Goal: Transaction & Acquisition: Subscribe to service/newsletter

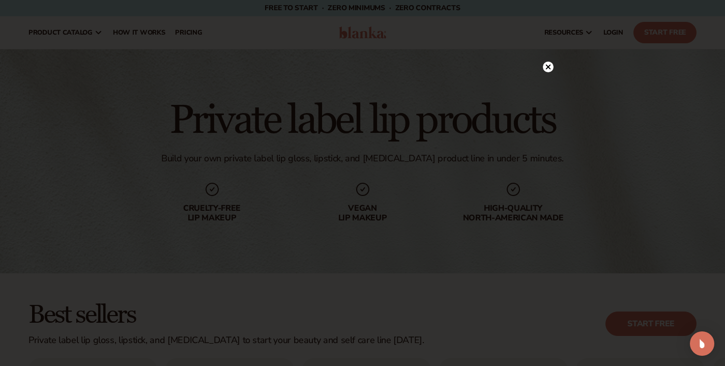
click at [544, 74] on div at bounding box center [548, 67] width 11 height 18
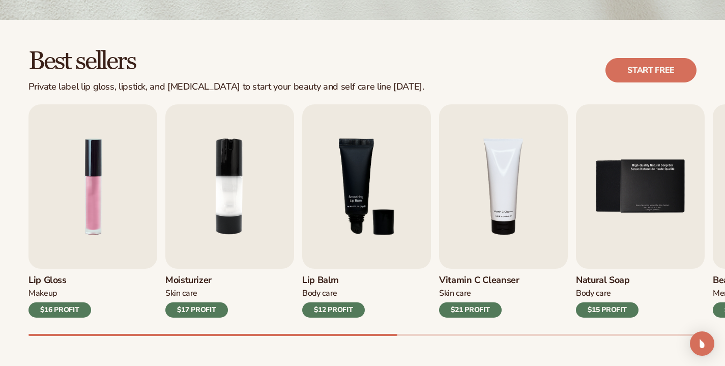
scroll to position [273, 0]
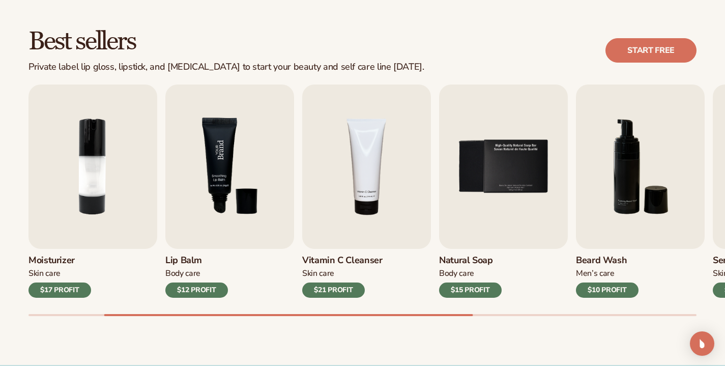
click at [225, 232] on img "3 / 9" at bounding box center [229, 167] width 129 height 164
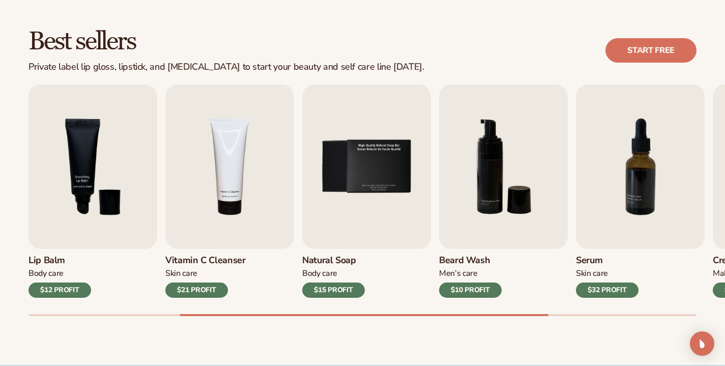
click at [62, 297] on div "$12 PROFIT" at bounding box center [60, 290] width 63 height 15
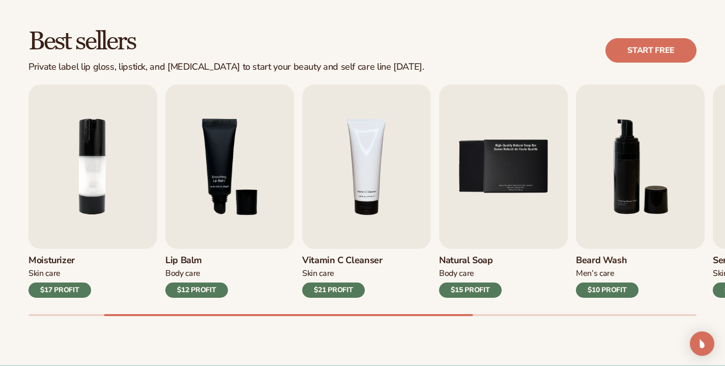
click at [201, 295] on div "$12 PROFIT" at bounding box center [196, 290] width 63 height 15
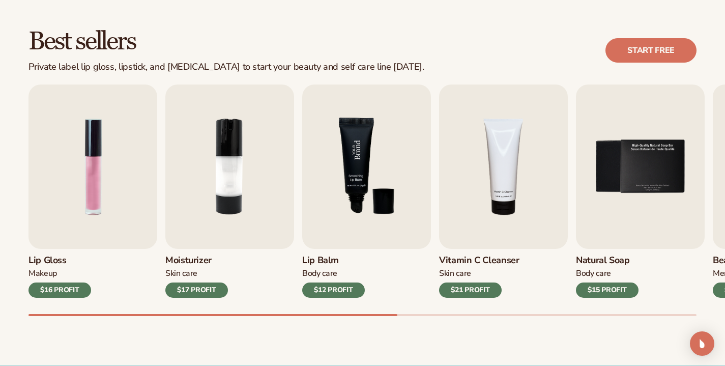
click at [361, 160] on img "3 / 9" at bounding box center [366, 167] width 129 height 164
click at [427, 110] on img "3 / 9" at bounding box center [366, 167] width 129 height 164
click at [381, 138] on img "3 / 9" at bounding box center [366, 167] width 129 height 164
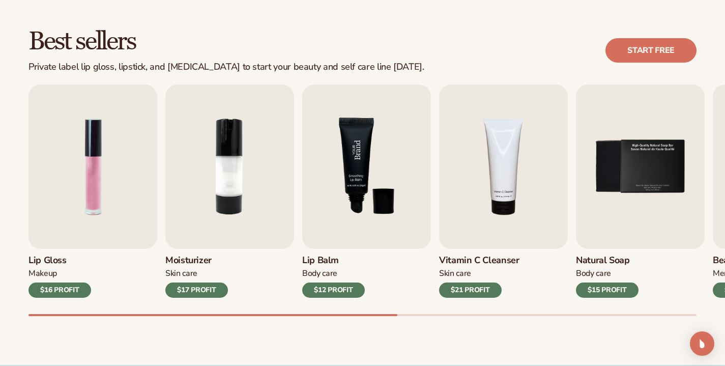
click at [365, 152] on img "3 / 9" at bounding box center [366, 167] width 129 height 164
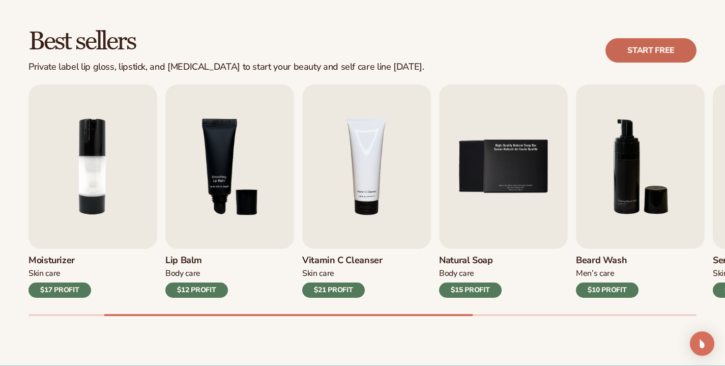
click at [656, 59] on link "Start free" at bounding box center [651, 50] width 91 height 24
